Goal: Task Accomplishment & Management: Use online tool/utility

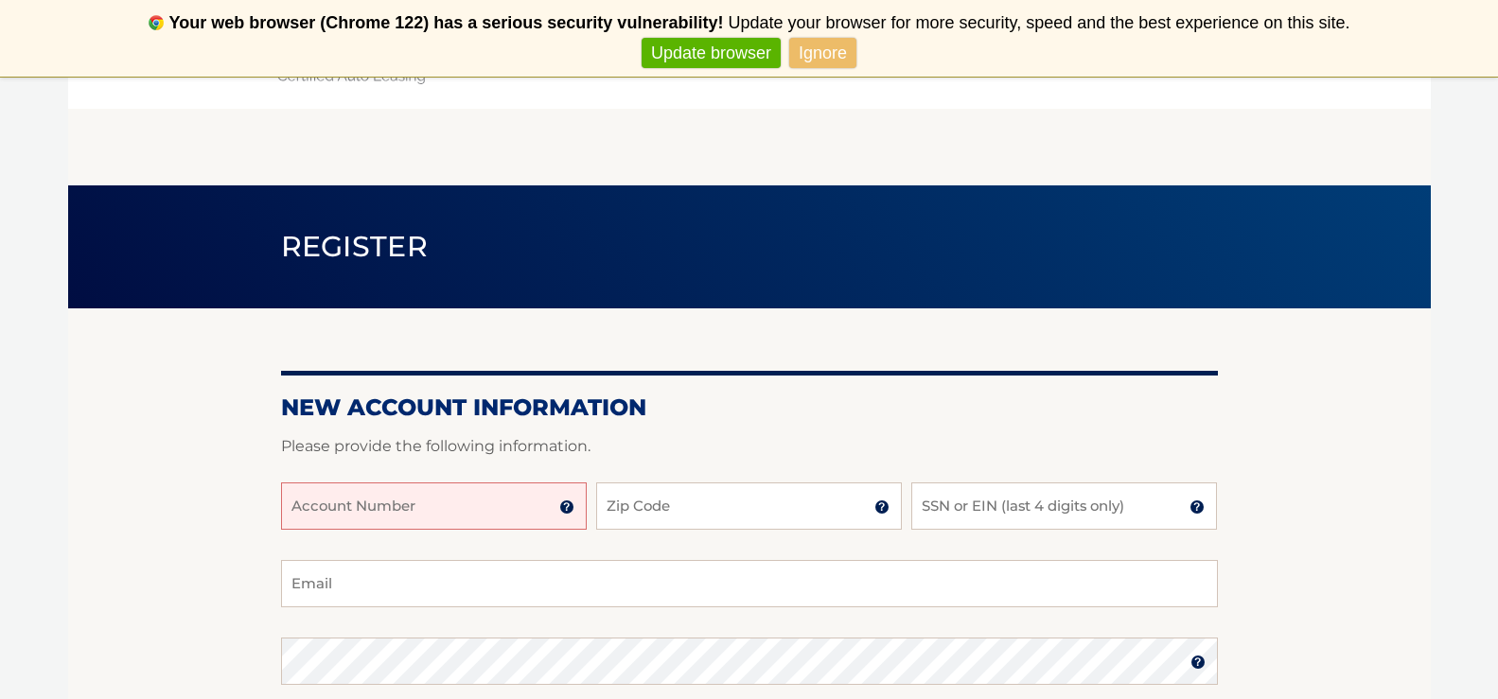
click at [742, 56] on link "Update browser" at bounding box center [710, 53] width 139 height 31
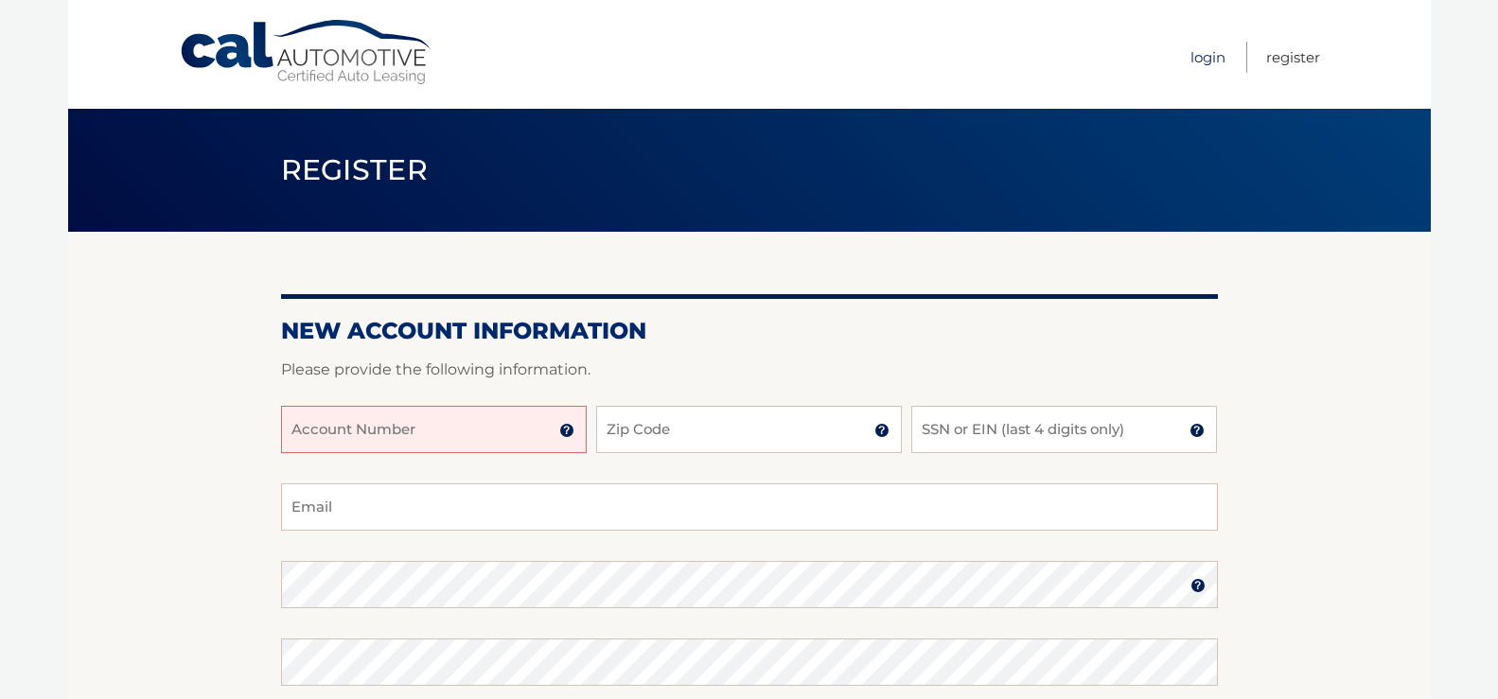
click at [1210, 60] on link "Login" at bounding box center [1207, 57] width 35 height 31
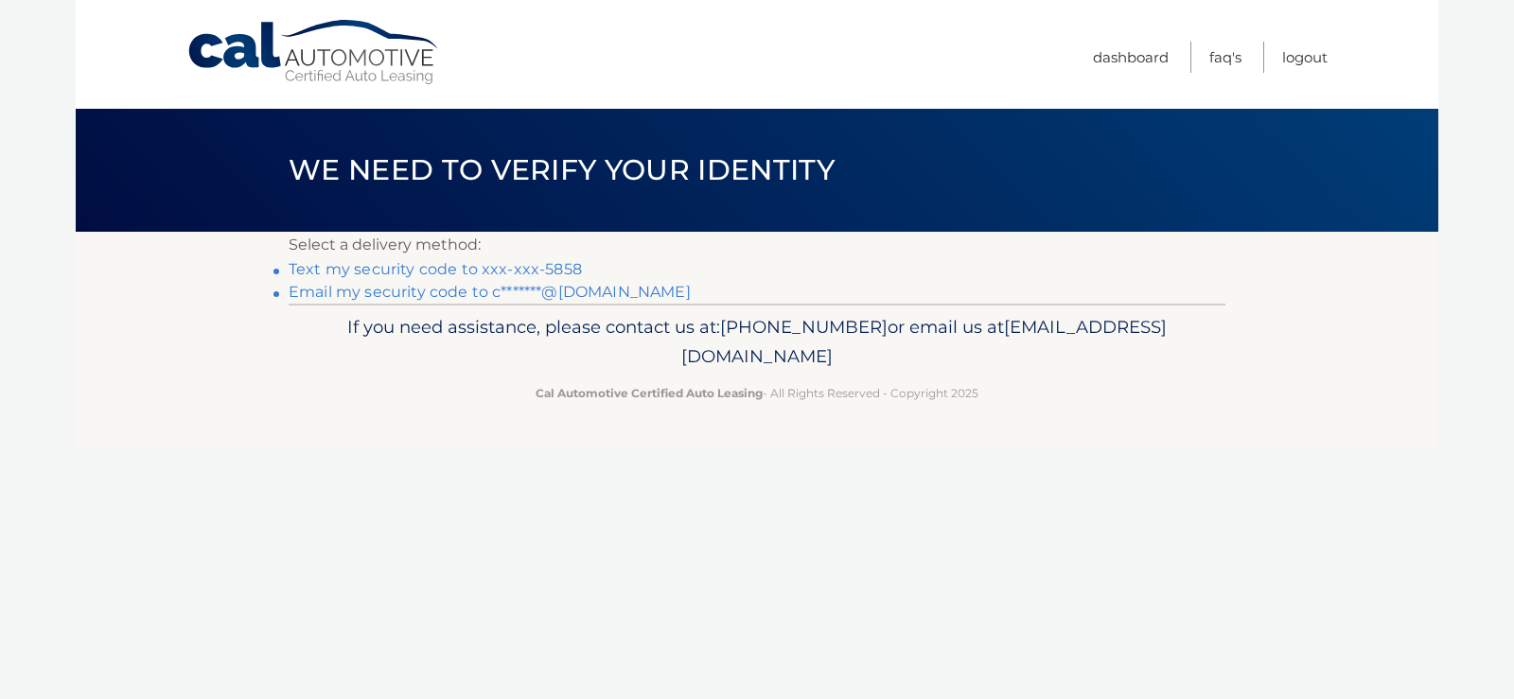
click at [476, 272] on link "Text my security code to xxx-xxx-5858" at bounding box center [435, 269] width 293 height 18
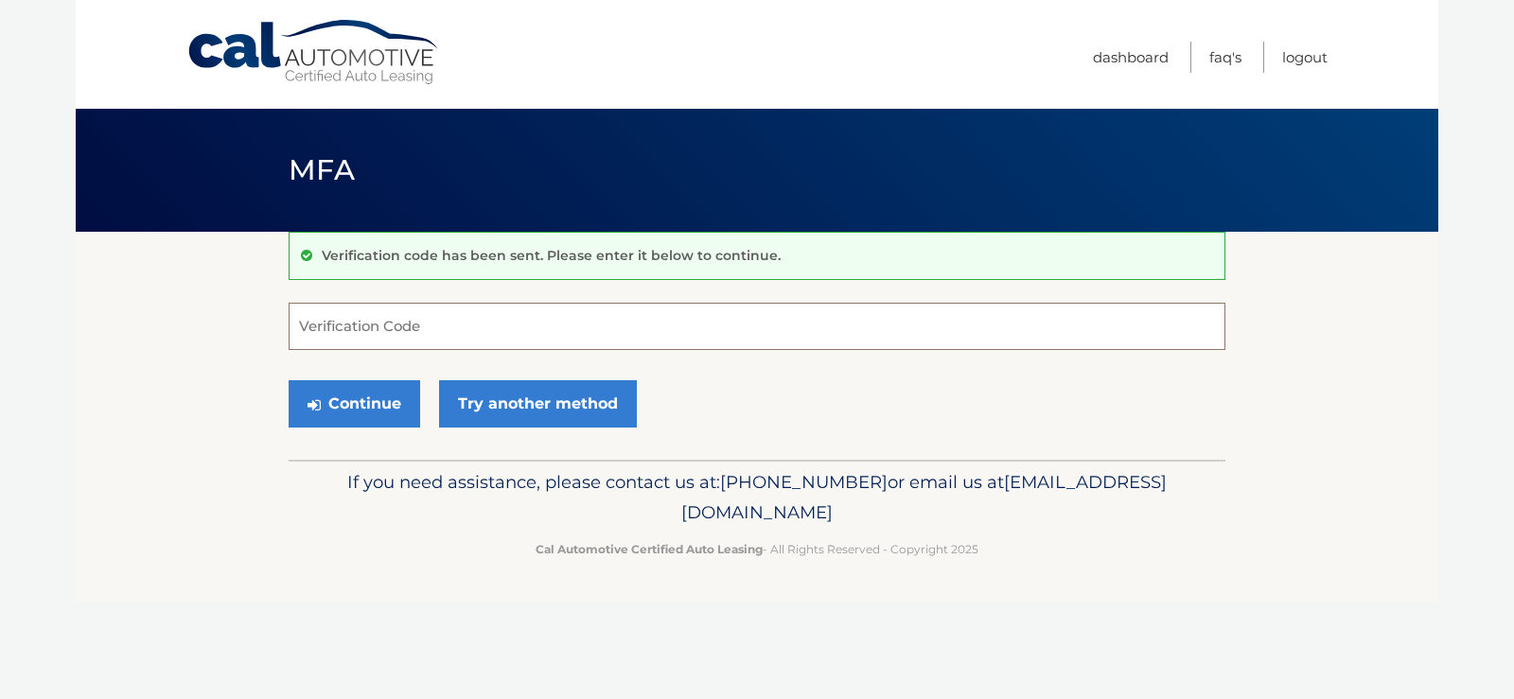
click at [566, 330] on input "Verification Code" at bounding box center [757, 326] width 937 height 47
type input "561373"
click at [364, 399] on button "Continue" at bounding box center [355, 403] width 132 height 47
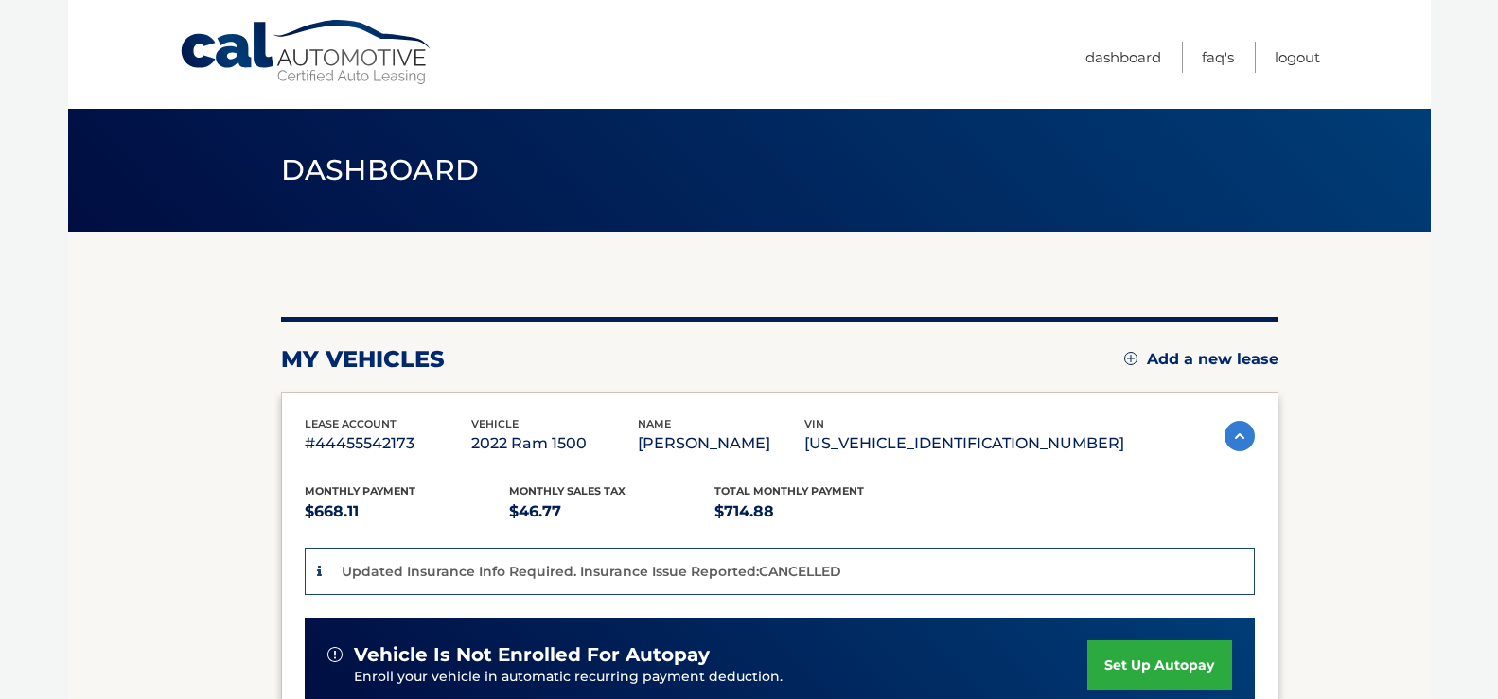
click at [975, 89] on nav "Menu Dashboard FAQ's Logout" at bounding box center [884, 54] width 870 height 109
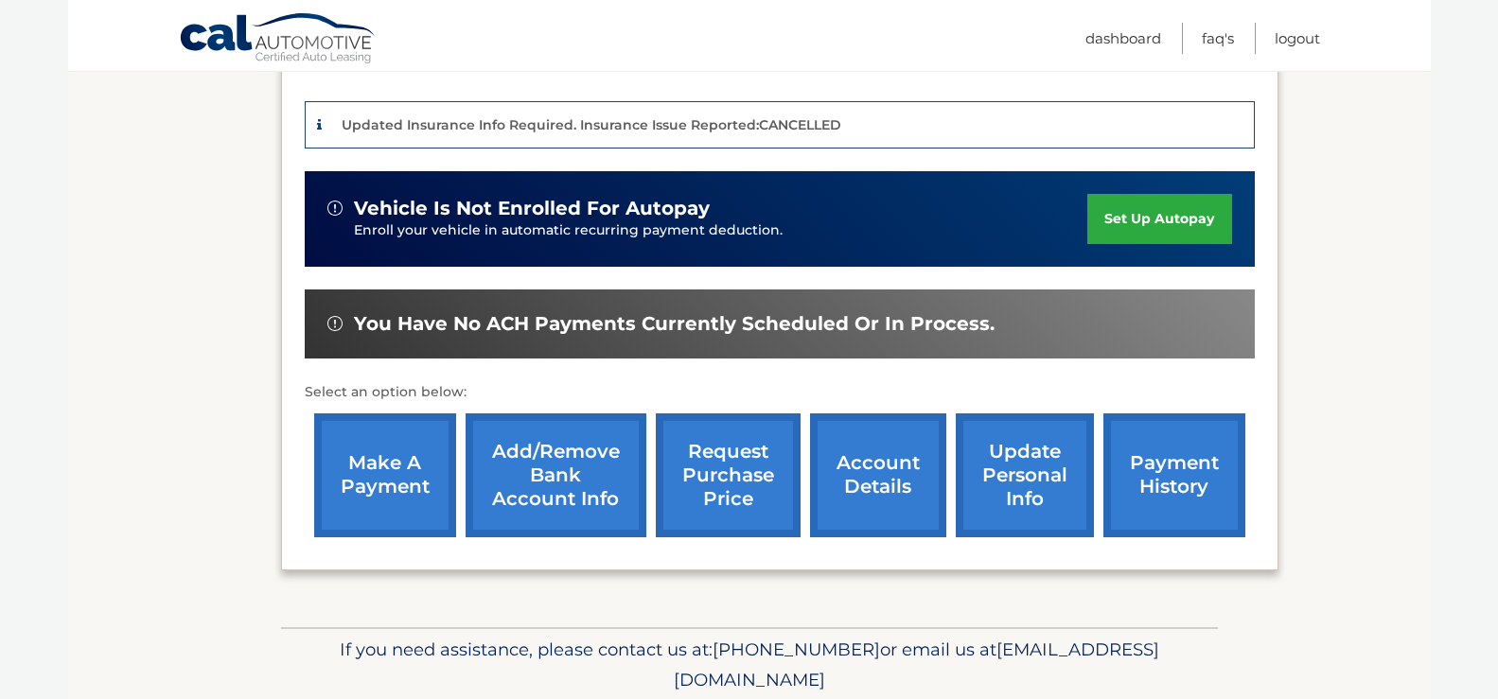
scroll to position [473, 0]
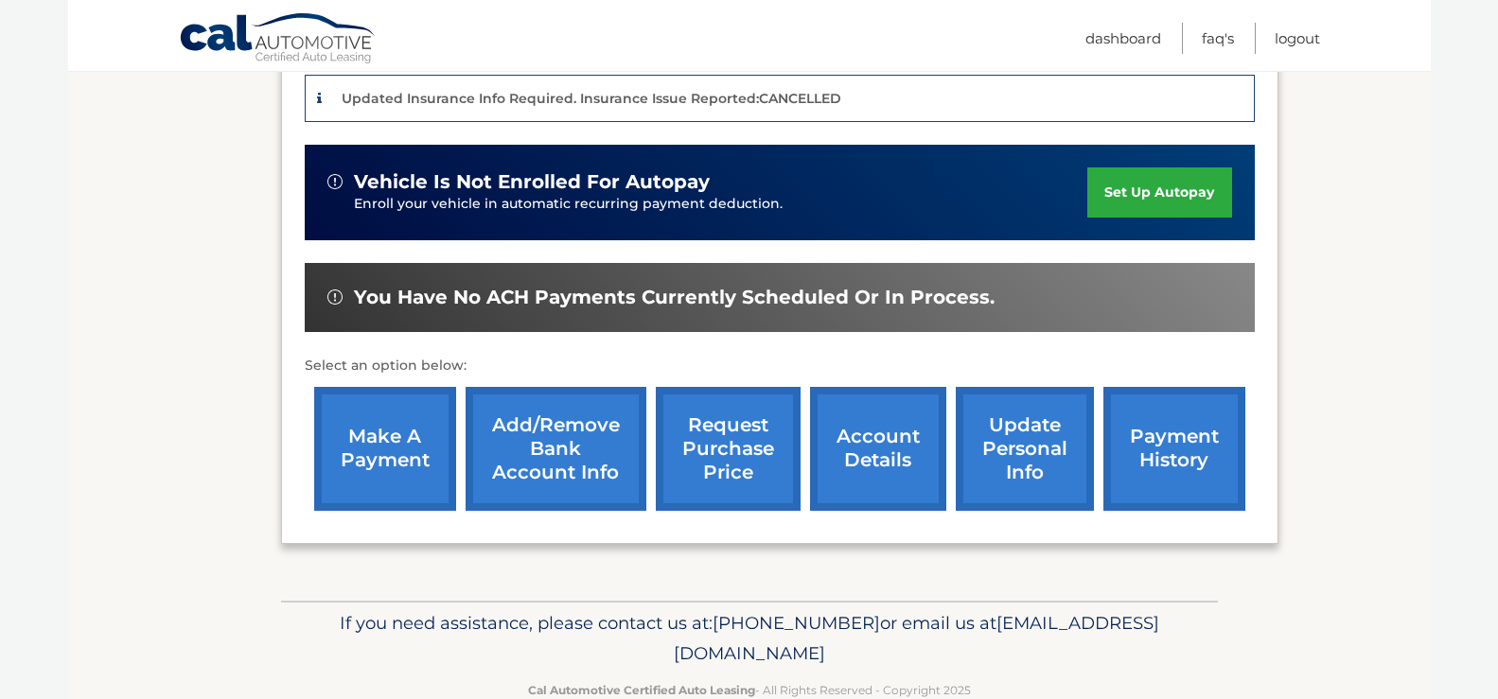
click at [405, 438] on link "make a payment" at bounding box center [385, 449] width 142 height 124
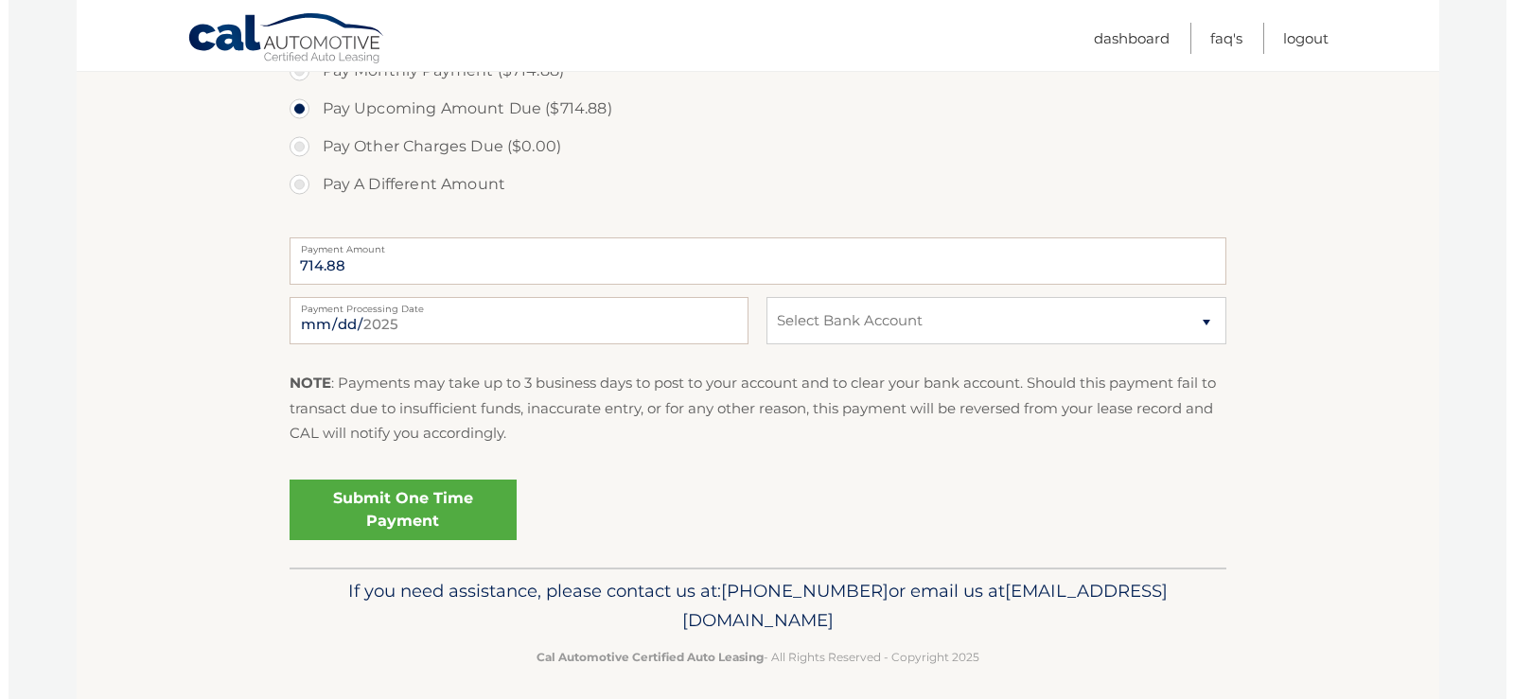
scroll to position [653, 0]
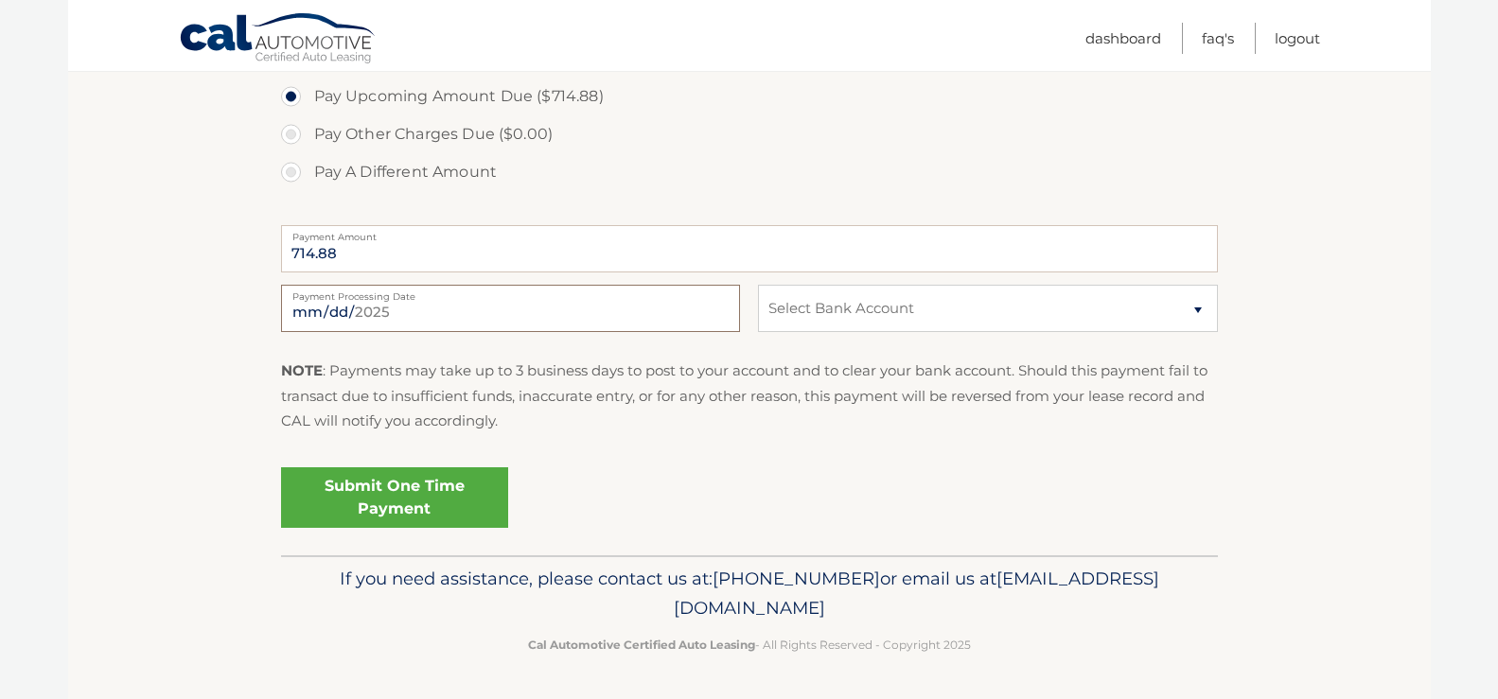
click at [681, 308] on input "[DATE]" at bounding box center [510, 308] width 459 height 47
type input "[DATE]"
click at [1196, 313] on select "Select Bank Account Checking BANK OF AMERICA, N.A. *****1354 Checking OCEAN BAN…" at bounding box center [987, 308] width 459 height 47
select select "OGE3ZGIyM2QtMzQ1NC00Yjk4LTg5Y2ItMzlkMTIwYzczZjhl"
click at [758, 285] on select "Select Bank Account Checking BANK OF AMERICA, N.A. *****1354 Checking OCEAN BAN…" at bounding box center [987, 308] width 459 height 47
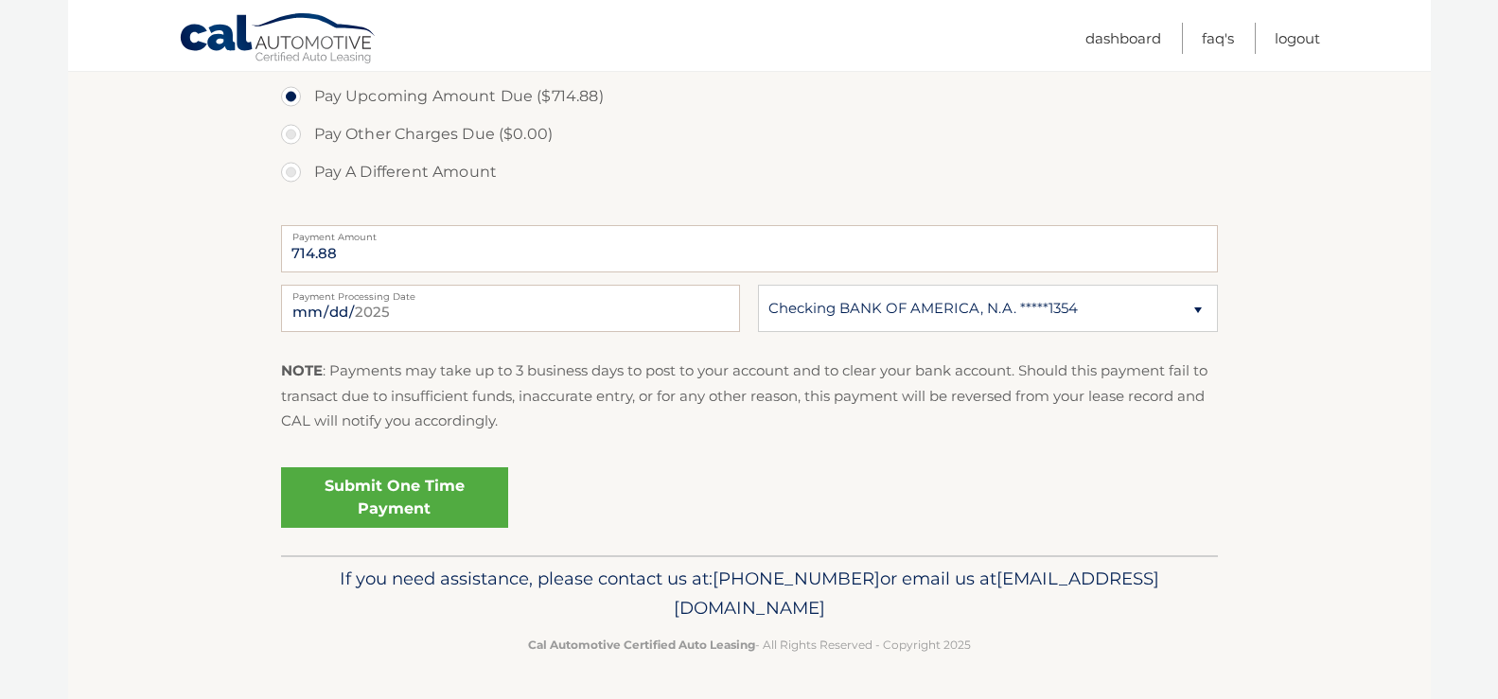
click at [430, 494] on link "Submit One Time Payment" at bounding box center [394, 497] width 227 height 61
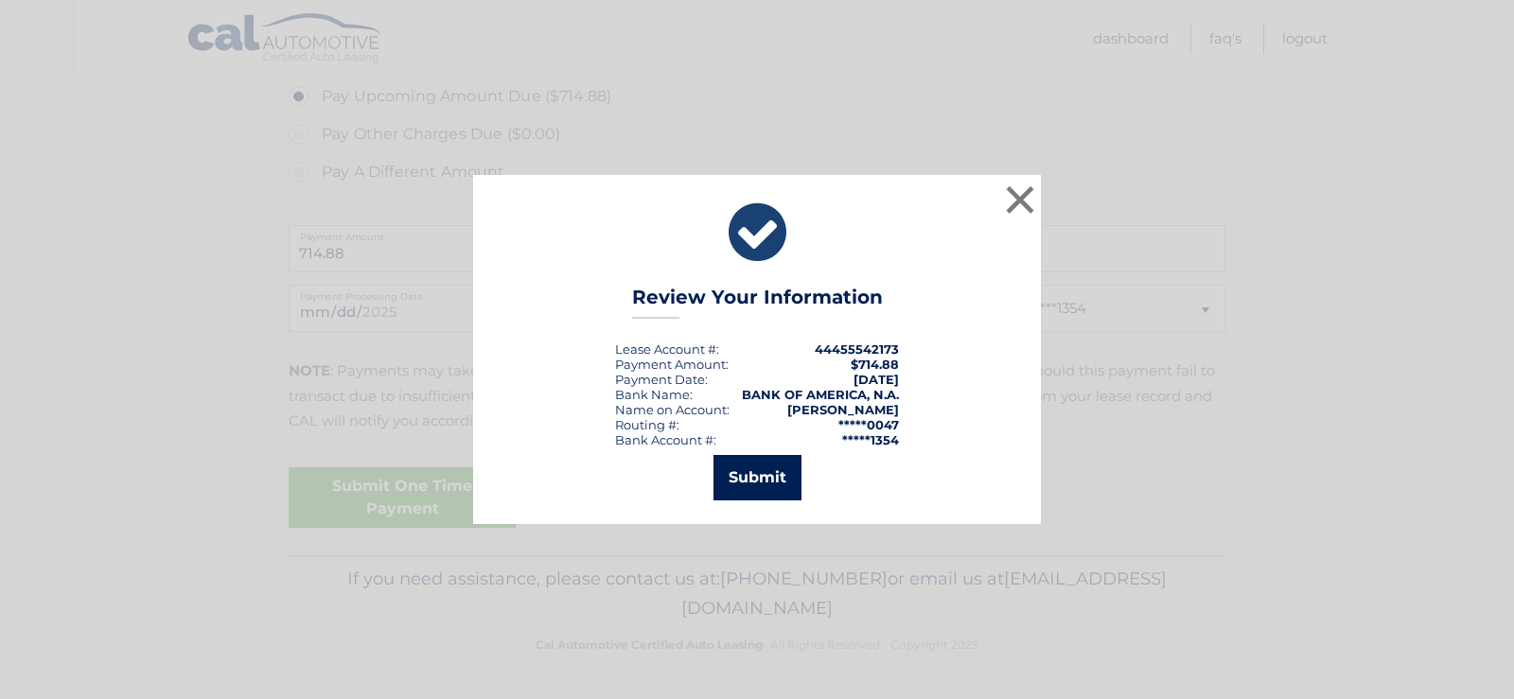
click at [755, 471] on button "Submit" at bounding box center [757, 477] width 88 height 45
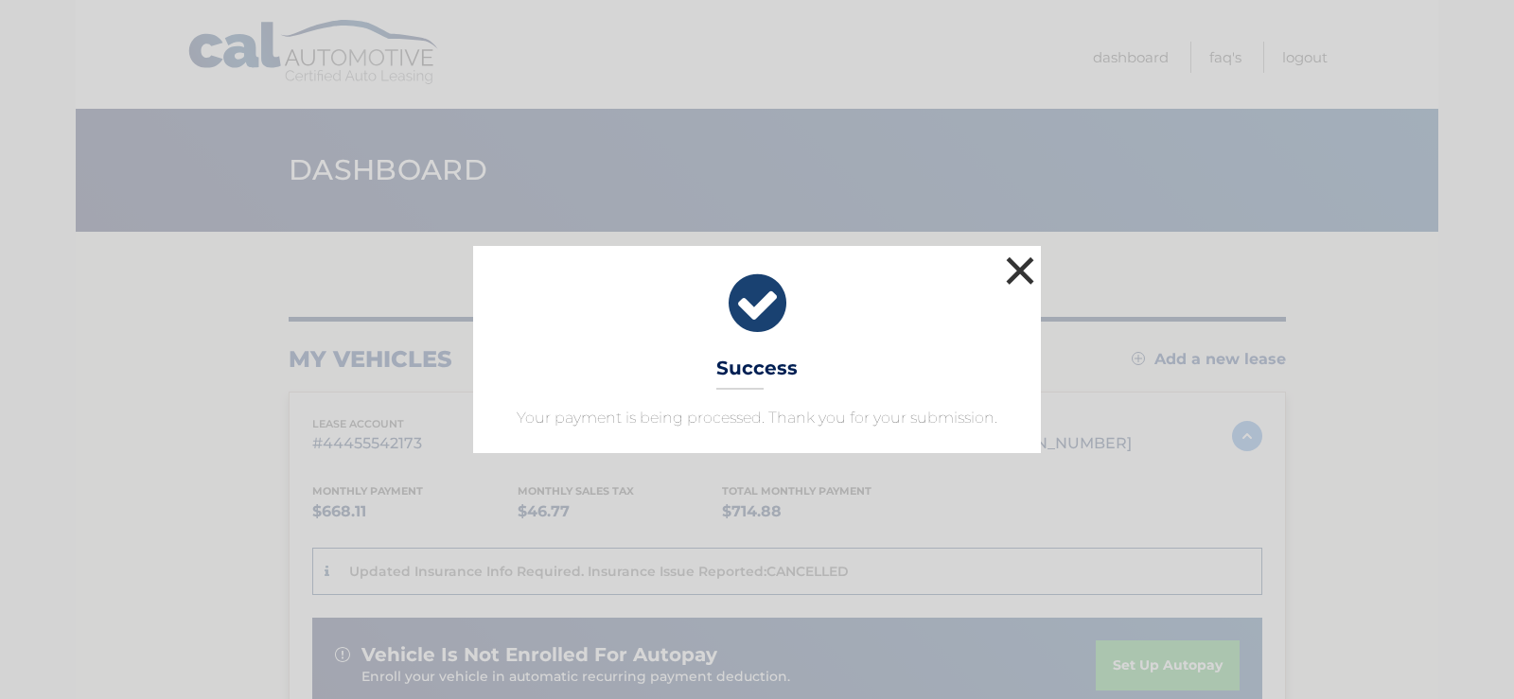
click at [1016, 270] on button "×" at bounding box center [1020, 271] width 38 height 38
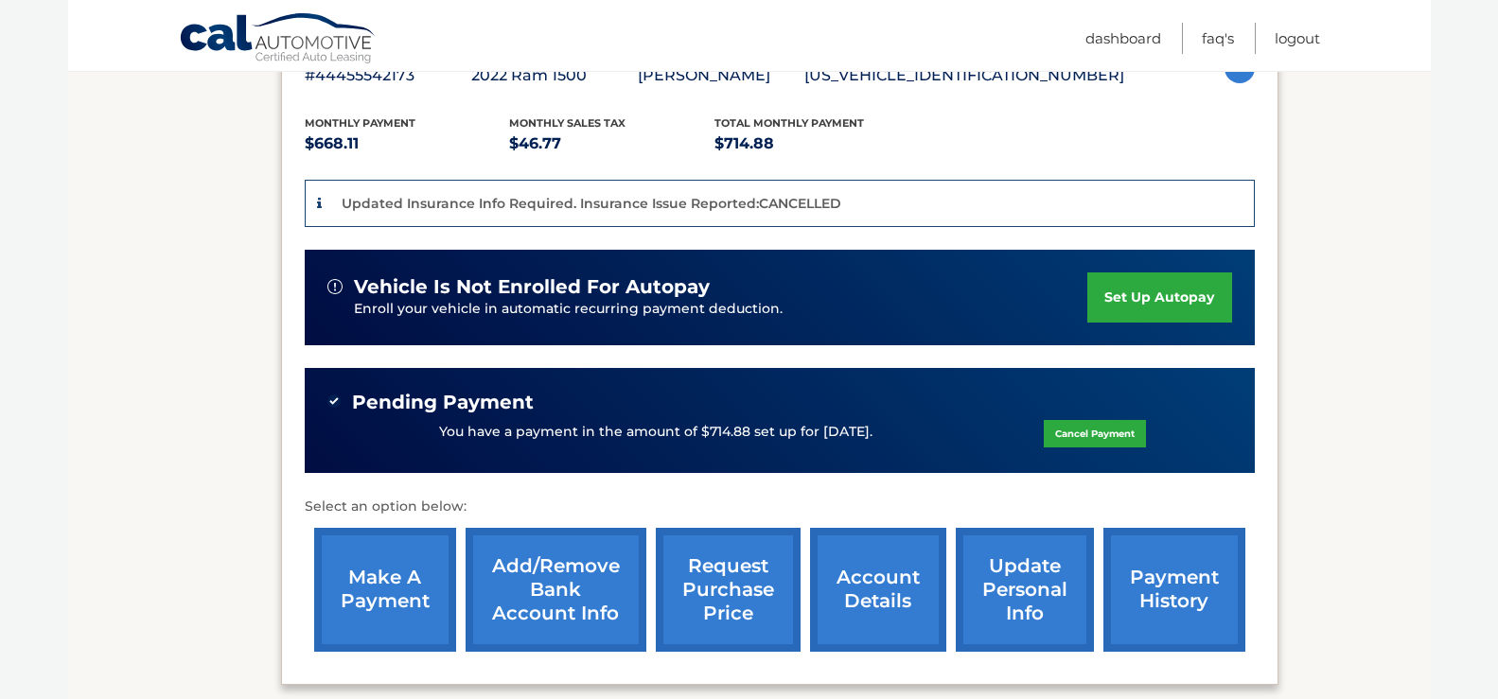
scroll to position [378, 0]
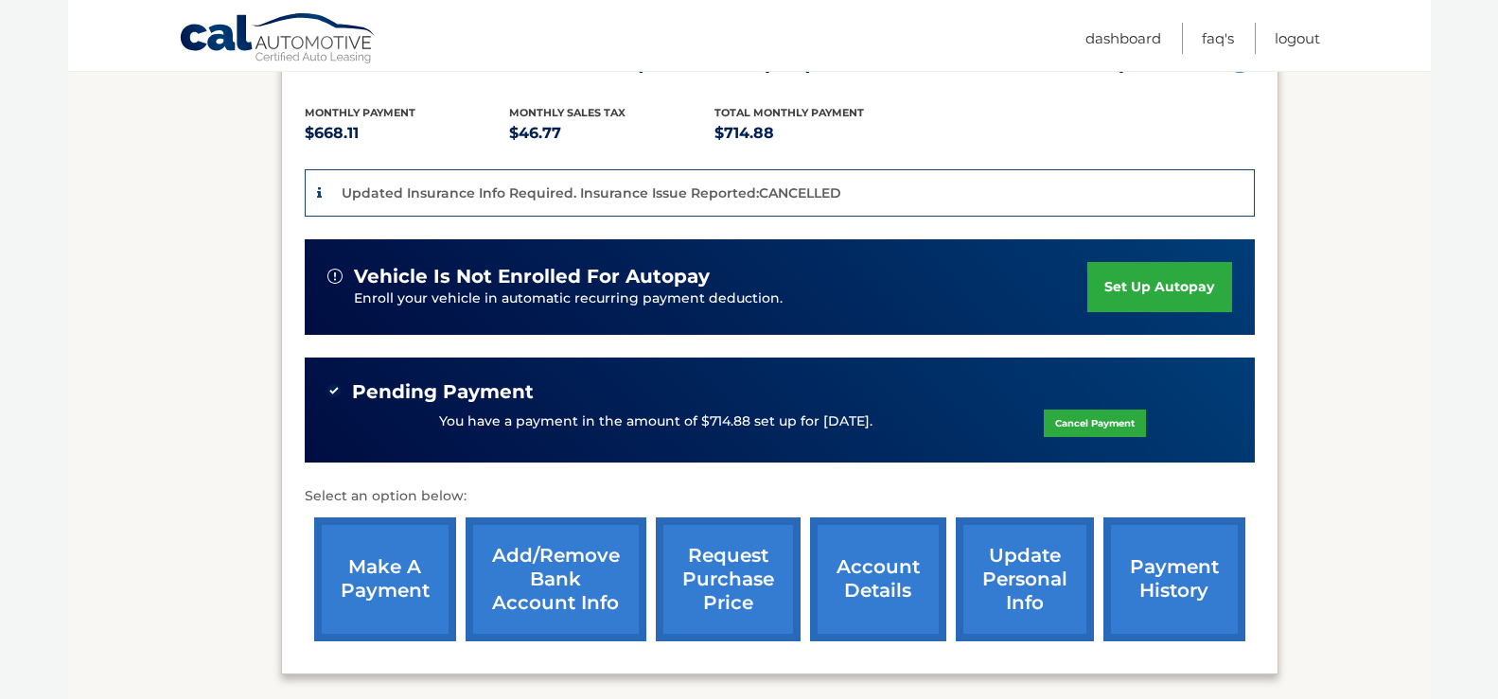
click at [729, 581] on link "request purchase price" at bounding box center [728, 580] width 145 height 124
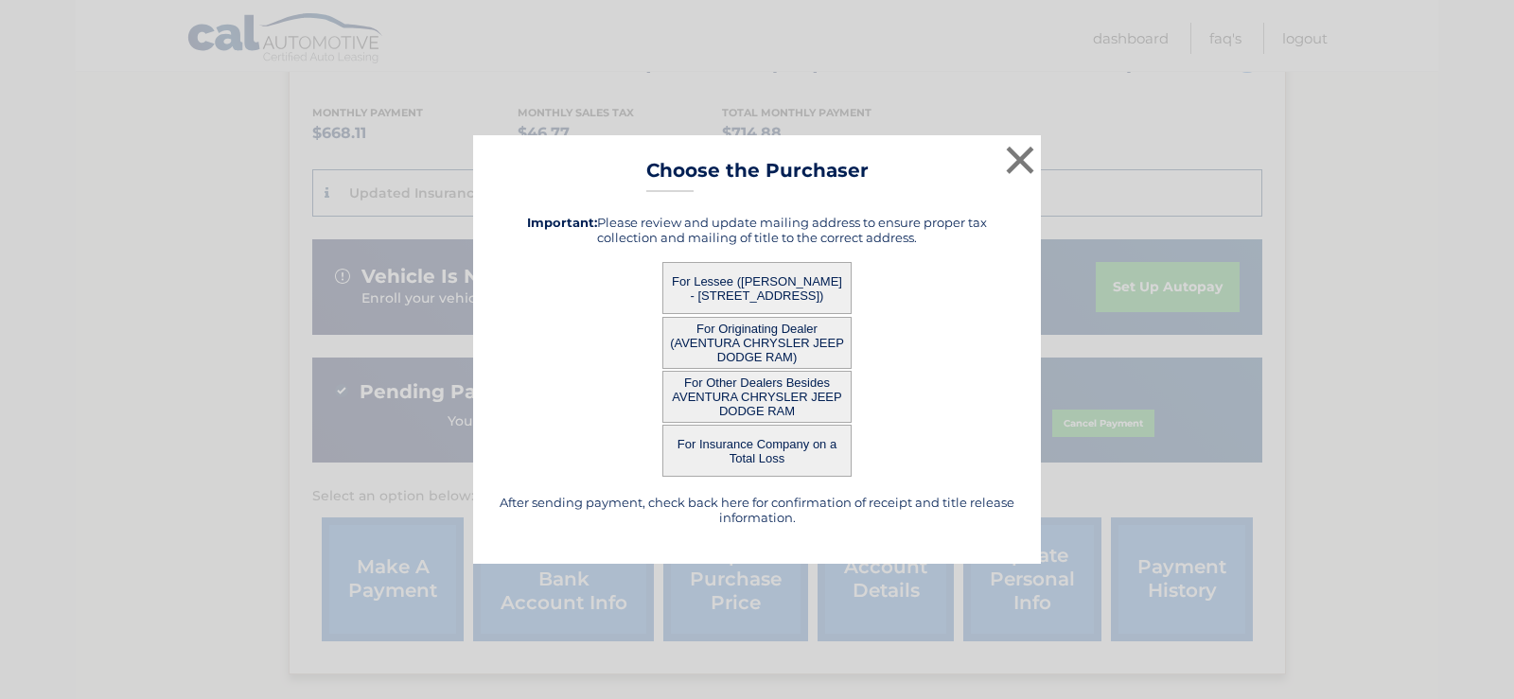
click at [756, 282] on button "For Lessee ([PERSON_NAME] - [STREET_ADDRESS])" at bounding box center [756, 288] width 189 height 52
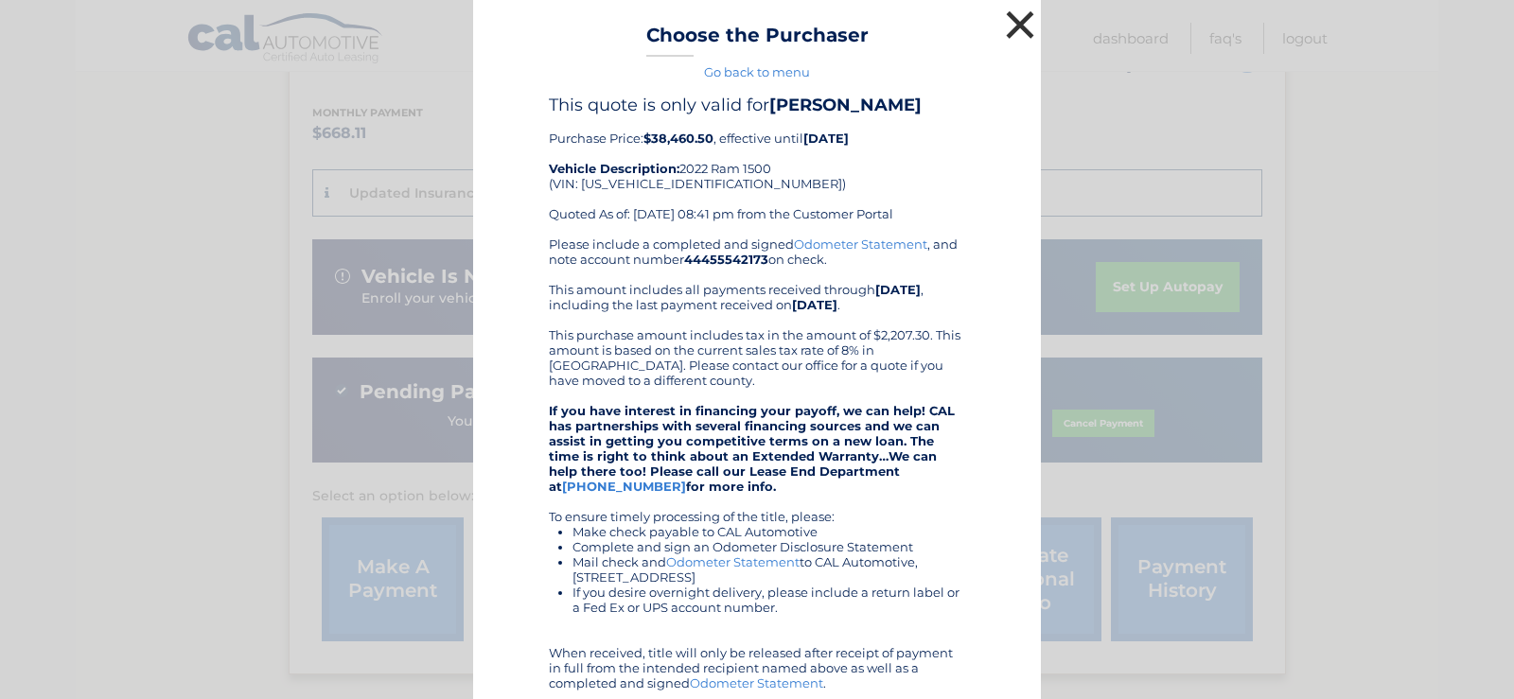
click at [1009, 21] on button "×" at bounding box center [1020, 25] width 38 height 38
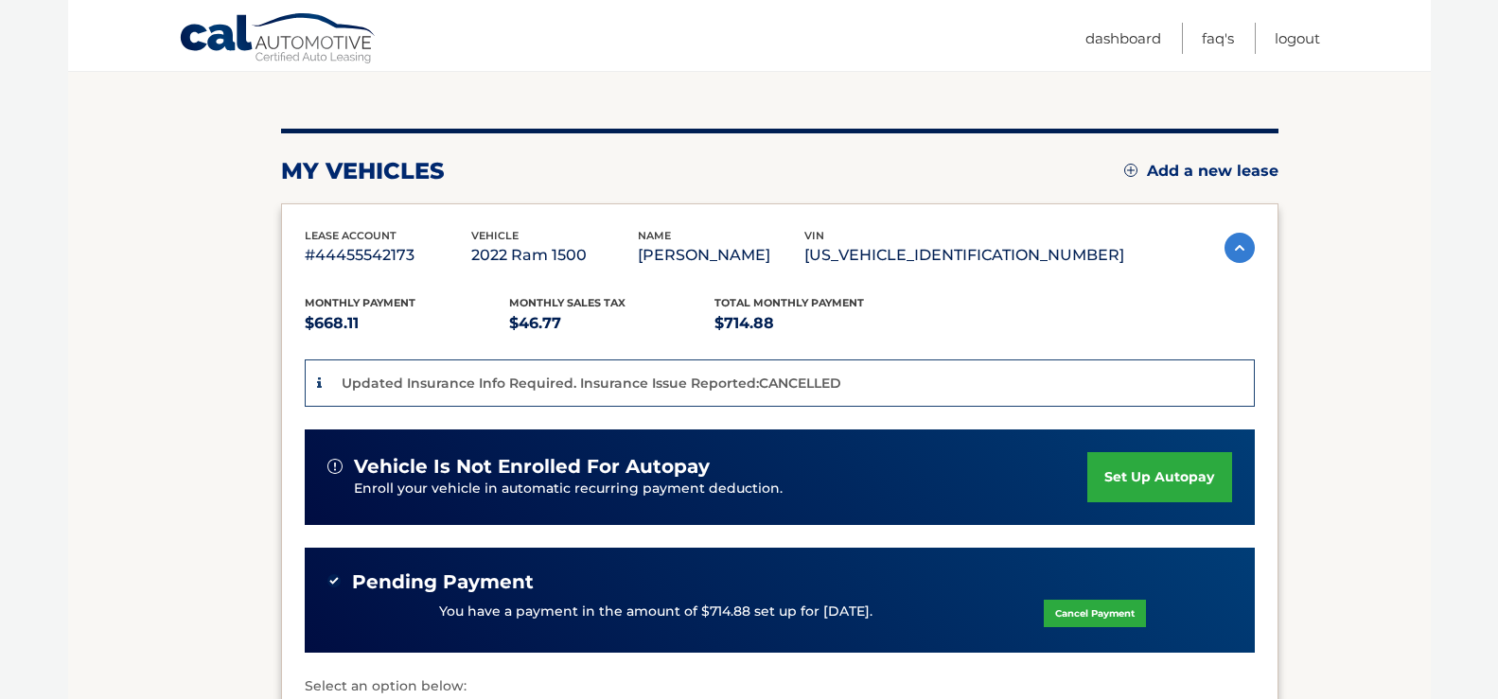
scroll to position [0, 0]
